Goal: Task Accomplishment & Management: Manage account settings

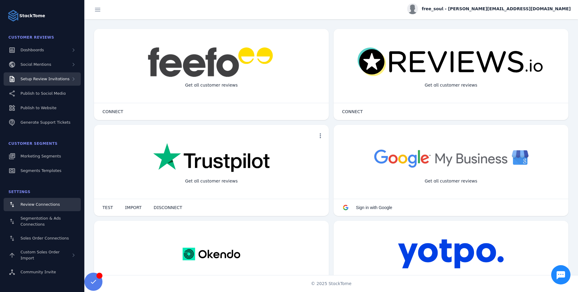
click at [41, 80] on span "Setup Review Invitations" at bounding box center [44, 78] width 49 height 5
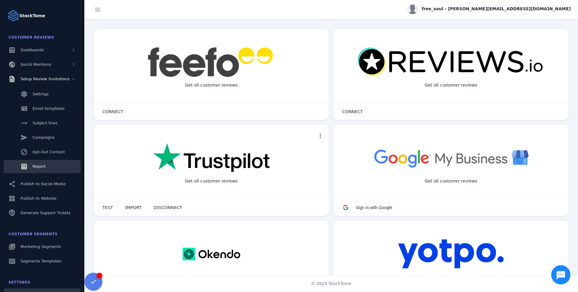
click at [36, 165] on span "Report" at bounding box center [39, 166] width 13 height 5
